Goal: Task Accomplishment & Management: Manage account settings

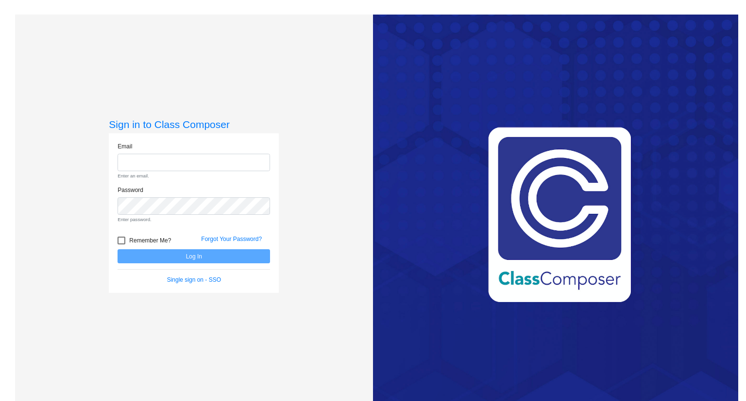
click at [320, 175] on div "Sign in to Class Composer Email Enter an email. Password Enter password. Rememb…" at bounding box center [194, 215] width 358 height 401
click at [296, 218] on div "Sign in to Class Composer Email Enter an email. Password Enter password. Rememb…" at bounding box center [194, 215] width 358 height 401
drag, startPoint x: 498, startPoint y: 32, endPoint x: 486, endPoint y: 67, distance: 37.2
click at [528, 31] on div "Love Class Composer? Share it with a friend! If you're happy with Class Compose…" at bounding box center [555, 215] width 365 height 401
click at [232, 237] on link "Forgot Your Password?" at bounding box center [231, 239] width 61 height 7
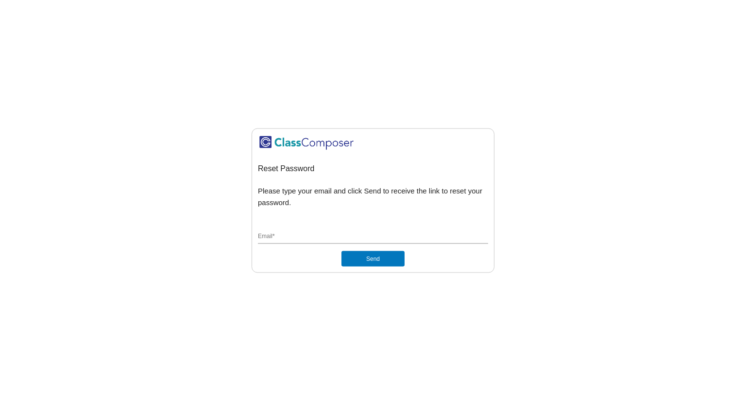
click at [292, 239] on div "Email *" at bounding box center [373, 235] width 230 height 18
click at [61, 135] on mat-sidenav-content "Reset Password Please type your email and click Send to receive the link to res…" at bounding box center [373, 200] width 746 height 401
click at [304, 233] on input "Email *" at bounding box center [373, 237] width 230 height 9
paste input "mc91825.3hzkwxoc@mailosaur.net"
click at [304, 233] on input "mc91825.3hzkwxoc@mailosaur.net" at bounding box center [373, 237] width 230 height 9
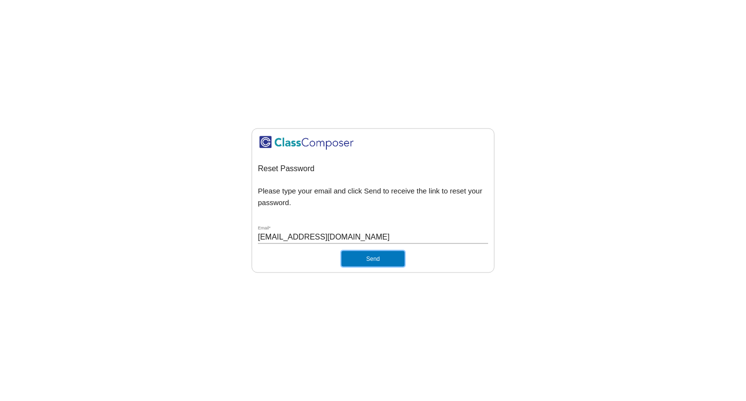
click at [383, 253] on button "Send" at bounding box center [372, 259] width 63 height 16
click at [412, 360] on mat-sidenav-content "Reset Password Please type your email and click Send to receive the link to res…" at bounding box center [373, 200] width 746 height 401
click at [381, 255] on button "Send" at bounding box center [372, 259] width 63 height 16
drag, startPoint x: 306, startPoint y: 233, endPoint x: 252, endPoint y: 233, distance: 53.9
click at [258, 233] on input "mc91825.3hz2kwxoc@mailosaur.net" at bounding box center [373, 237] width 230 height 9
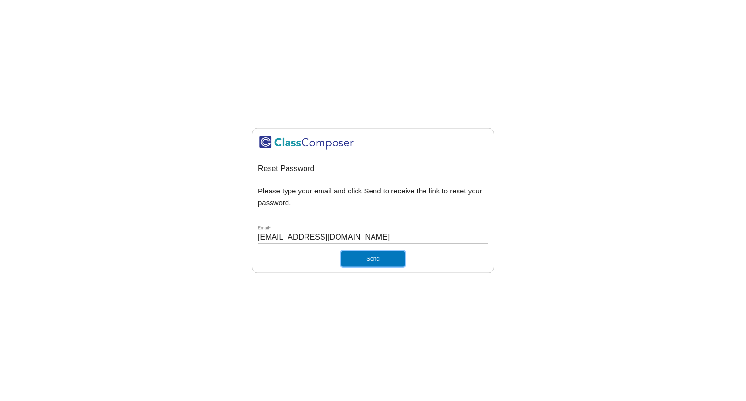
click at [357, 251] on button "Send" at bounding box center [372, 259] width 63 height 16
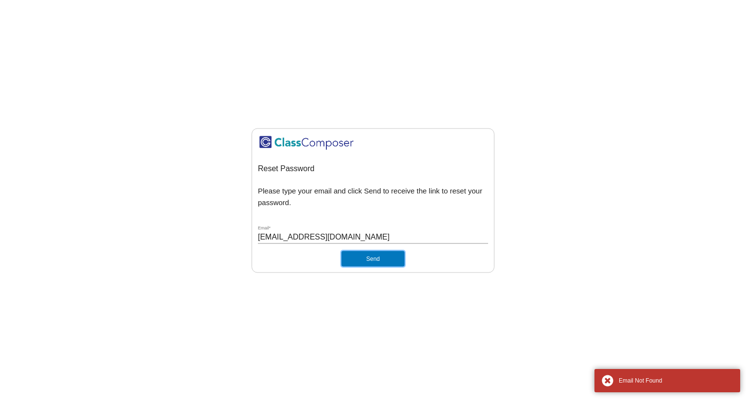
click at [362, 251] on button "Send" at bounding box center [372, 259] width 63 height 16
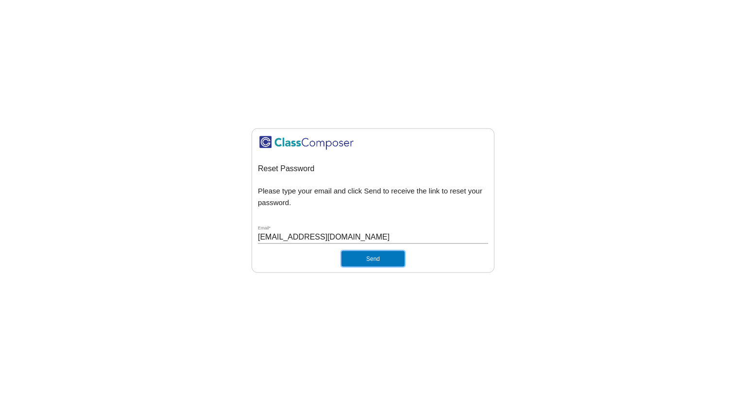
click at [362, 251] on button "Send" at bounding box center [372, 259] width 63 height 16
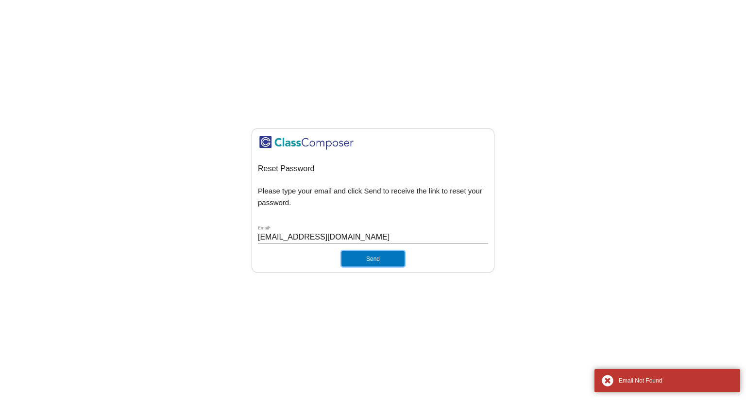
click at [375, 259] on button "Send" at bounding box center [372, 259] width 63 height 16
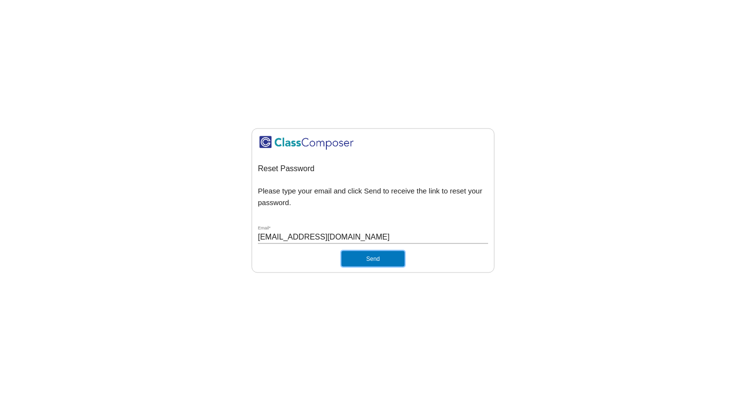
click at [375, 258] on button "Send" at bounding box center [372, 259] width 63 height 16
drag, startPoint x: 704, startPoint y: 201, endPoint x: 698, endPoint y: 205, distance: 6.7
click at [704, 201] on mat-sidenav-content "Reset Password Please type your email and click Send to receive the link to res…" at bounding box center [373, 200] width 746 height 401
click at [347, 227] on div "2kwxoc@mailosaur.net Email *" at bounding box center [373, 235] width 230 height 18
drag, startPoint x: 343, startPoint y: 232, endPoint x: 216, endPoint y: 233, distance: 127.2
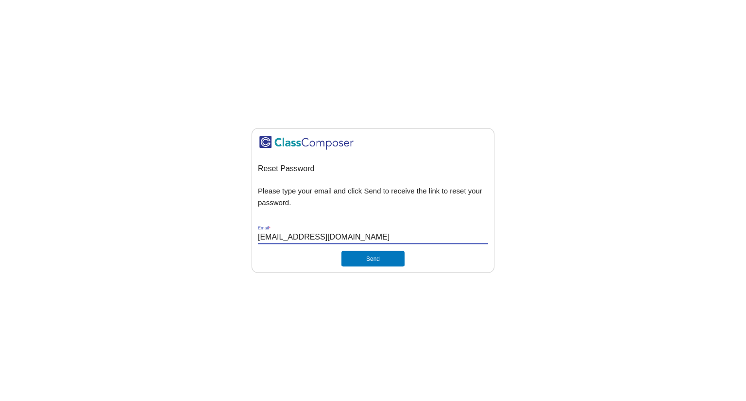
click at [258, 233] on input "2kwxoc@mailosaur.net" at bounding box center [373, 237] width 230 height 9
paste input "mc91825.3hz"
type input "mc91825.3hzkwxoc@mailosaur.net"
click at [368, 255] on button "Send" at bounding box center [372, 259] width 63 height 16
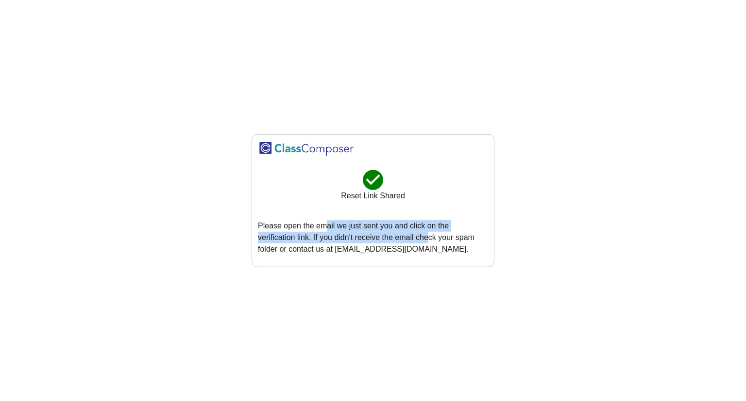
drag, startPoint x: 326, startPoint y: 213, endPoint x: 391, endPoint y: 233, distance: 67.7
click at [389, 232] on div "check_circle Reset Link Shared Please open the email we just sent you and click…" at bounding box center [373, 200] width 230 height 120
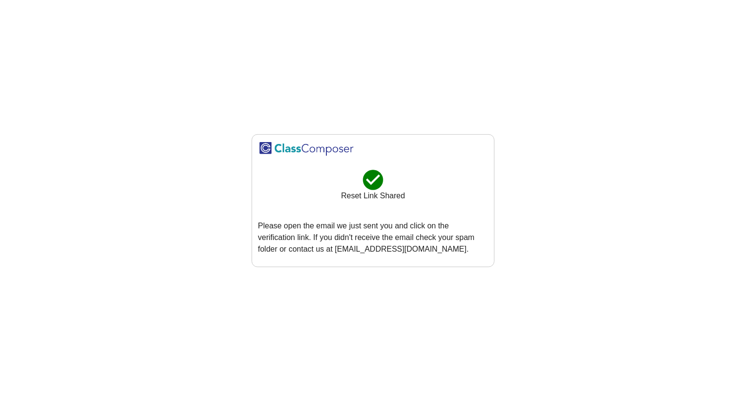
click at [401, 244] on p "Please open the email we just sent you and click on the verification link. If y…" at bounding box center [373, 237] width 230 height 35
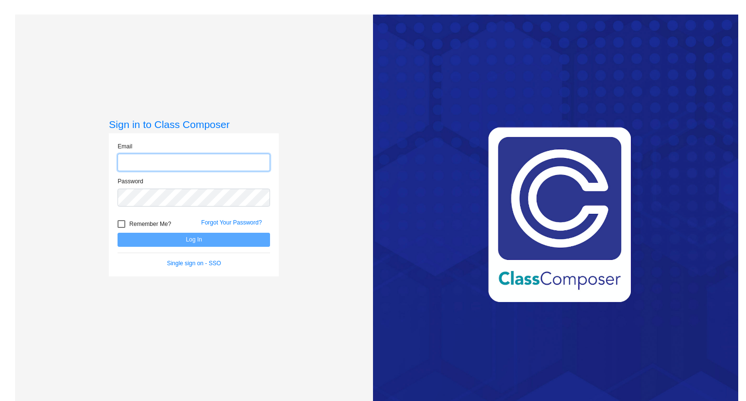
paste input "mc91825.3hzkwxoc@mailosaur.net"
click at [193, 172] on input "mc91825.3hzkwxoc@mailosaur.net" at bounding box center [193, 163] width 152 height 18
click at [28, 162] on div "Sign in to Class Composer Email mc91825.3hzkwxoc@mailosaur.net Password Remembe…" at bounding box center [194, 215] width 358 height 401
click at [166, 207] on div "Password" at bounding box center [193, 194] width 167 height 35
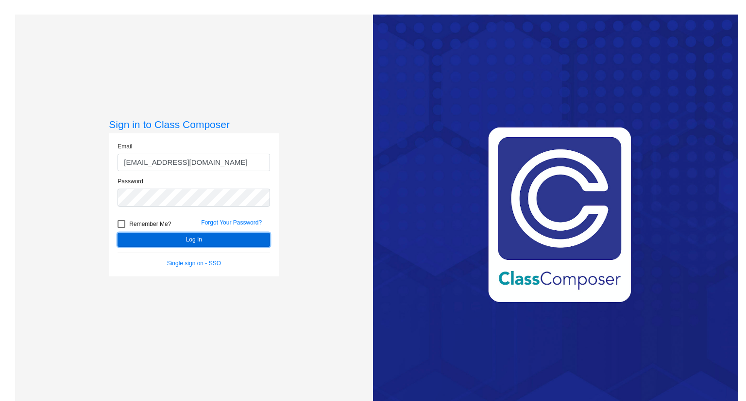
click at [197, 242] on button "Log In" at bounding box center [193, 240] width 152 height 14
click at [213, 245] on button "Log In" at bounding box center [193, 240] width 152 height 14
click at [225, 235] on button "Log In" at bounding box center [193, 240] width 152 height 14
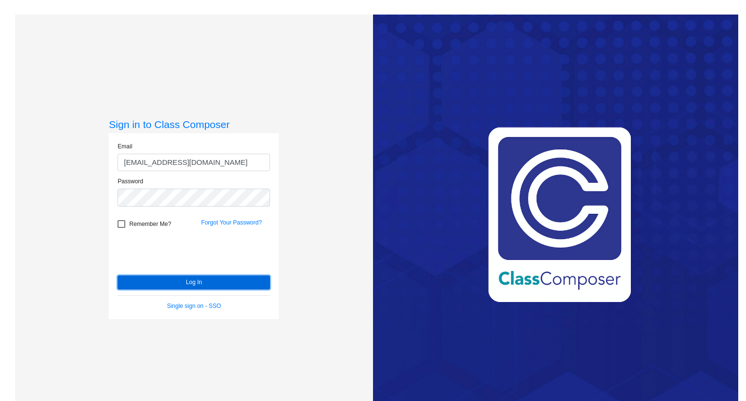
click at [188, 283] on button "Log In" at bounding box center [193, 283] width 152 height 14
click at [209, 279] on button "Log In" at bounding box center [193, 283] width 152 height 14
click at [211, 284] on button "Log In" at bounding box center [193, 283] width 152 height 14
click at [288, 263] on div "Sign in to Class Composer Email mc91825.3hzkwxoc@mailosaur.net Password Remembe…" at bounding box center [194, 215] width 358 height 401
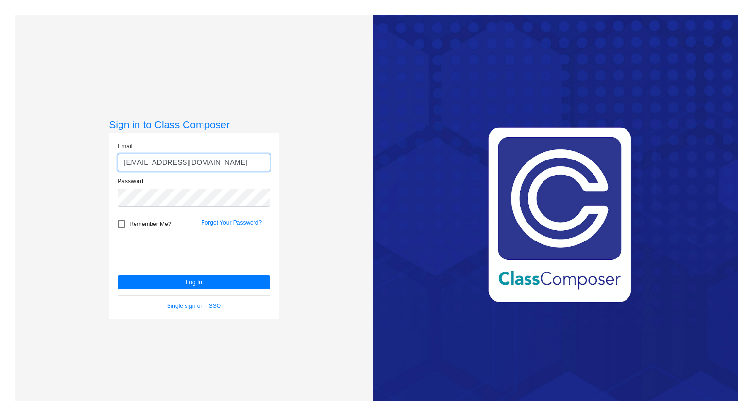
click at [191, 161] on input "mc91825.3hzkwxoc@mailosaur.net" at bounding box center [193, 163] width 152 height 18
drag, startPoint x: 189, startPoint y: 161, endPoint x: 96, endPoint y: 152, distance: 93.7
click at [117, 154] on input "mc91825.3hzkwxoc@mailosaur.net" at bounding box center [193, 163] width 152 height 18
type input "admin@mailosaur.net"
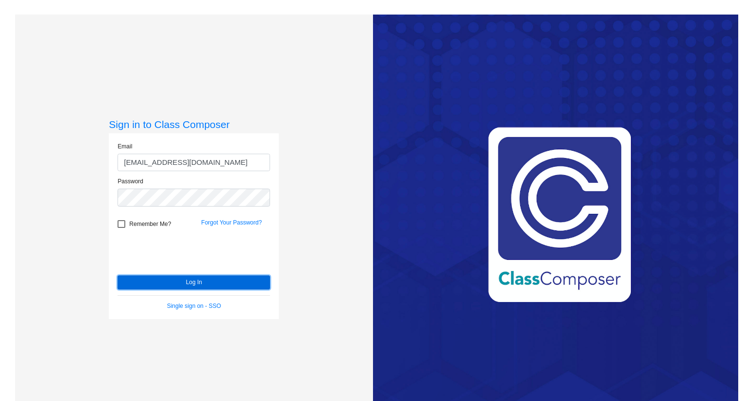
click at [202, 287] on button "Log In" at bounding box center [193, 283] width 152 height 14
click at [227, 282] on button "Log In" at bounding box center [193, 283] width 152 height 14
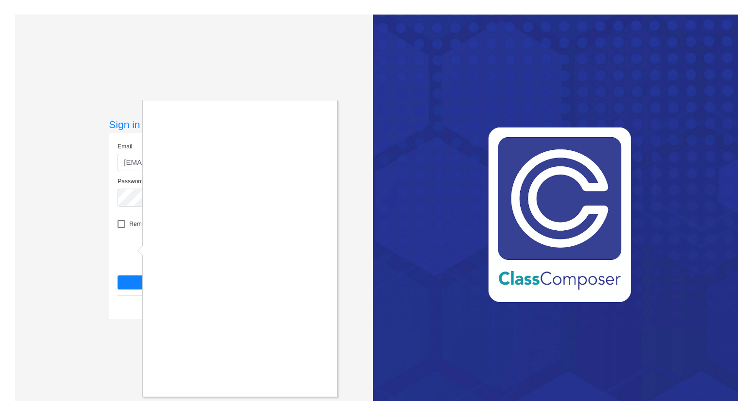
drag, startPoint x: 72, startPoint y: 94, endPoint x: 36, endPoint y: 45, distance: 60.4
click at [71, 90] on div at bounding box center [373, 200] width 746 height 401
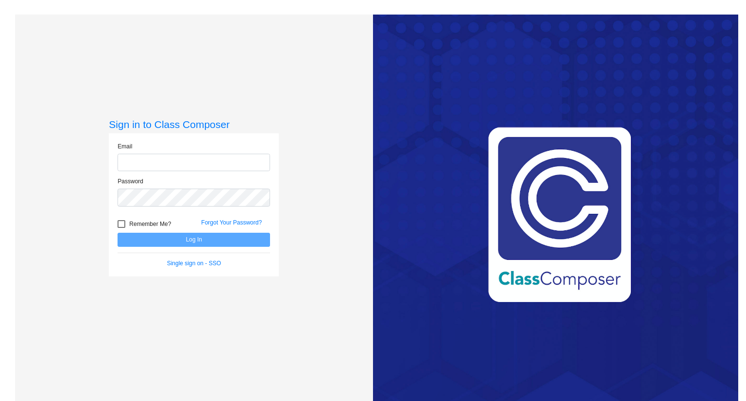
click at [661, 36] on div "Love Class Composer? Share it with a friend! If you're happy with Class Compose…" at bounding box center [555, 215] width 365 height 401
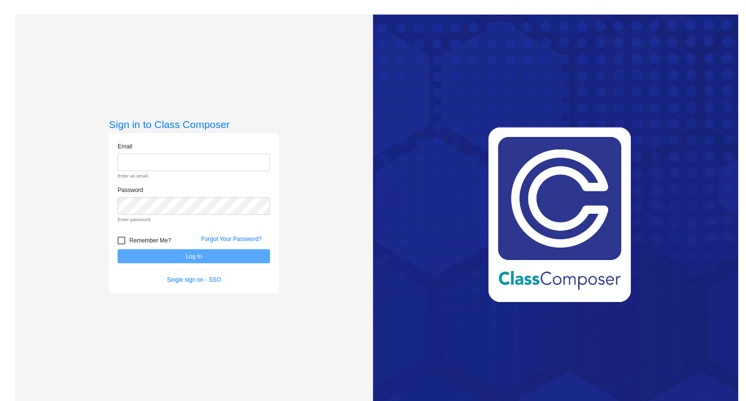
drag, startPoint x: 372, startPoint y: 129, endPoint x: 342, endPoint y: 94, distance: 46.8
click at [370, 127] on div "Sign in to Class Composer Email Enter an email. Password Enter password. Rememb…" at bounding box center [194, 215] width 358 height 401
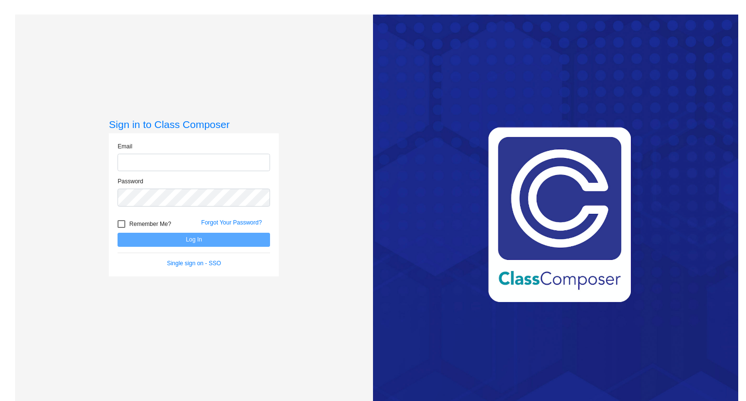
click at [304, 78] on div "Sign in to Class Composer Email Password Remember Me? Forgot Your Password? Log…" at bounding box center [194, 215] width 358 height 401
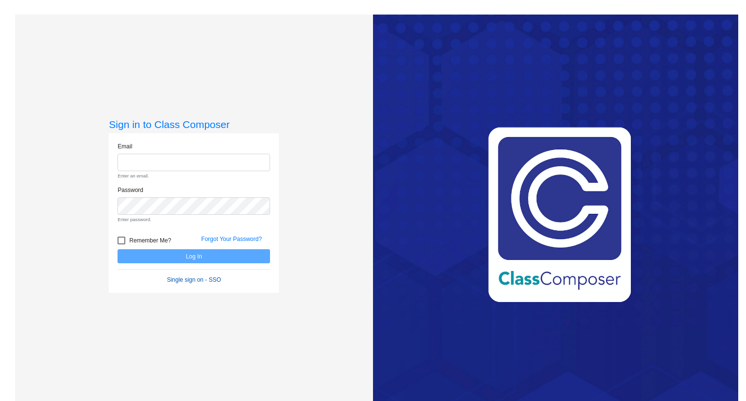
click at [207, 283] on link "Single sign on - SSO" at bounding box center [194, 280] width 54 height 7
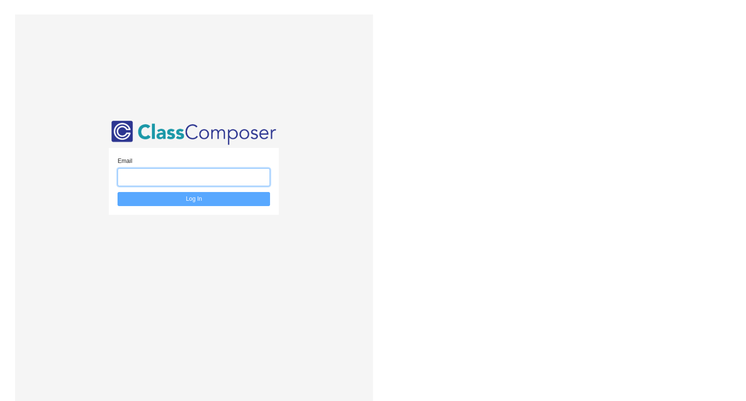
click at [178, 182] on input "email" at bounding box center [193, 177] width 152 height 18
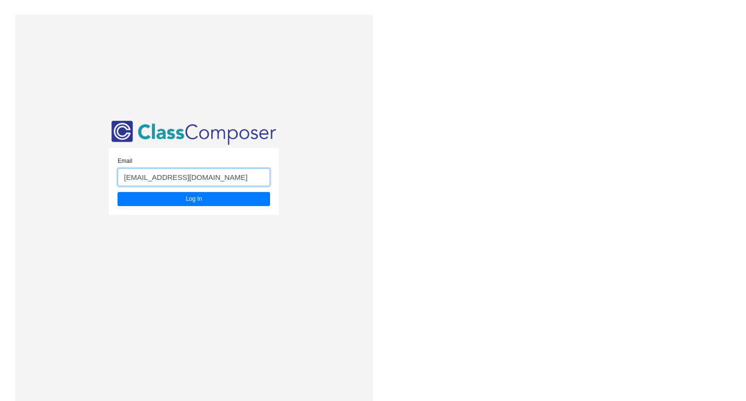
click at [117, 192] on button "Log In" at bounding box center [193, 199] width 152 height 14
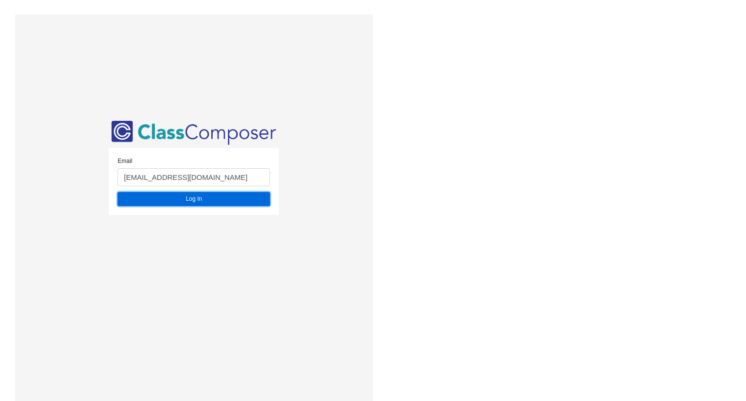
click at [201, 205] on button "Log In" at bounding box center [193, 199] width 152 height 14
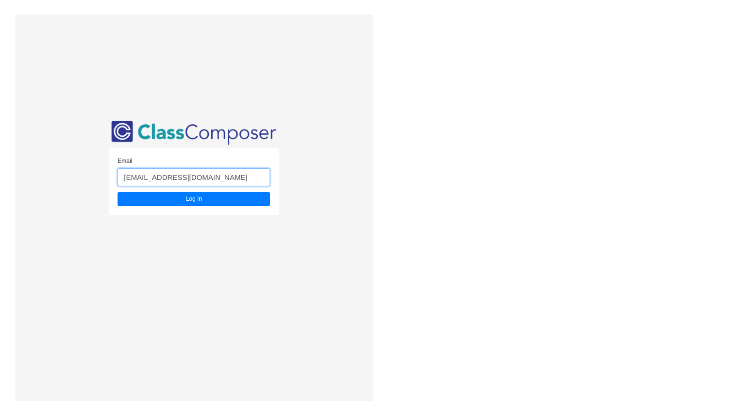
drag, startPoint x: 143, startPoint y: 178, endPoint x: 255, endPoint y: 179, distance: 112.1
click at [255, 179] on input "[EMAIL_ADDRESS][DOMAIN_NAME]" at bounding box center [193, 177] width 152 height 18
type input "[EMAIL_ADDRESS][DOMAIN_NAME]"
click at [117, 192] on button "Log In" at bounding box center [193, 199] width 152 height 14
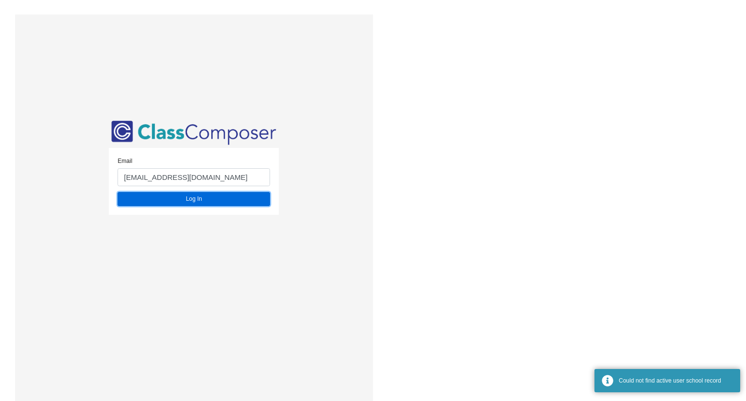
click at [179, 196] on button "Log In" at bounding box center [193, 199] width 152 height 14
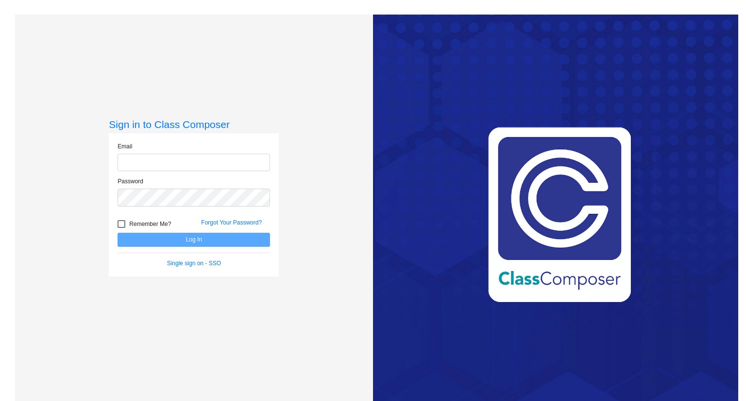
drag, startPoint x: 333, startPoint y: 110, endPoint x: 321, endPoint y: 108, distance: 11.3
click at [332, 109] on div "Sign in to Class Composer Email Password Remember Me? Forgot Your Password? Log…" at bounding box center [194, 215] width 358 height 401
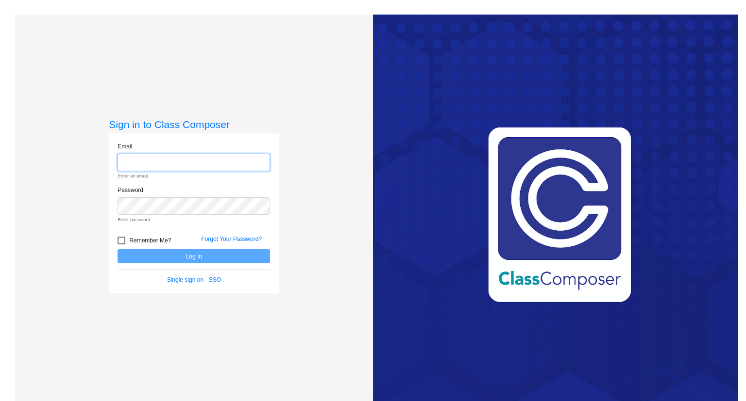
click at [181, 160] on input "email" at bounding box center [193, 163] width 152 height 18
click at [304, 185] on div "Sign in to Class Composer Email Enter an email. Password Enter password. Rememb…" at bounding box center [194, 215] width 358 height 401
drag, startPoint x: 65, startPoint y: 145, endPoint x: 135, endPoint y: 134, distance: 70.8
click at [65, 145] on div "Sign in to Class Composer Email Enter an email. Password Enter password. Rememb…" at bounding box center [194, 215] width 358 height 401
paste input "mc91825.3hzkwxoc@mailosaur.net"
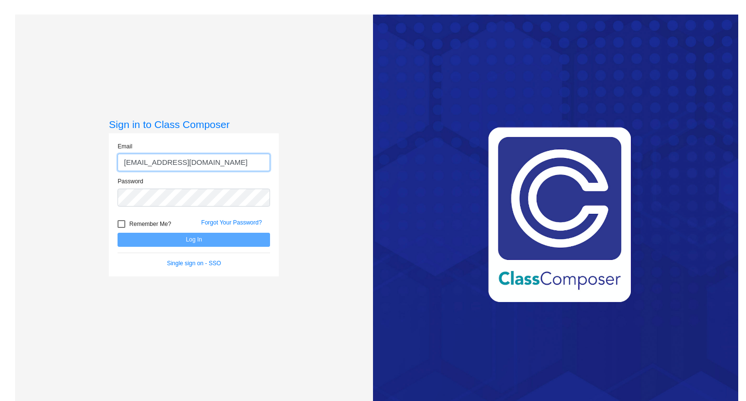
type input "mc91825.3hzkwxoc@mailosaur.net"
drag, startPoint x: 22, startPoint y: 166, endPoint x: 126, endPoint y: 152, distance: 104.8
click at [21, 166] on div "Sign in to Class Composer Email mc91825.3hzkwxoc@mailosaur.net Password Remembe…" at bounding box center [194, 215] width 358 height 401
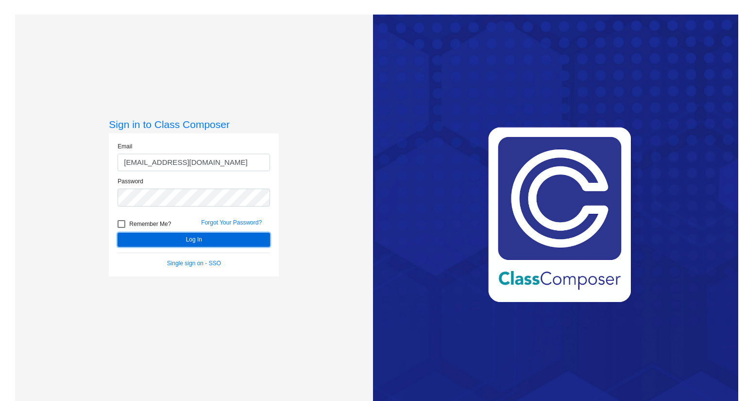
click at [161, 244] on button "Log In" at bounding box center [193, 240] width 152 height 14
